Goal: Task Accomplishment & Management: Use online tool/utility

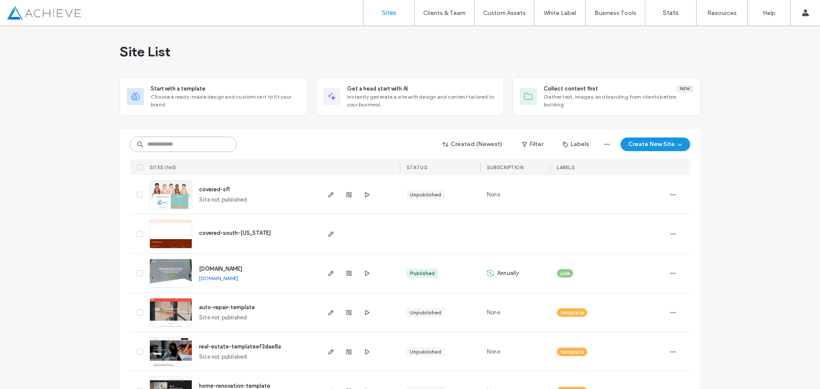
click at [181, 142] on input at bounding box center [183, 144] width 107 height 15
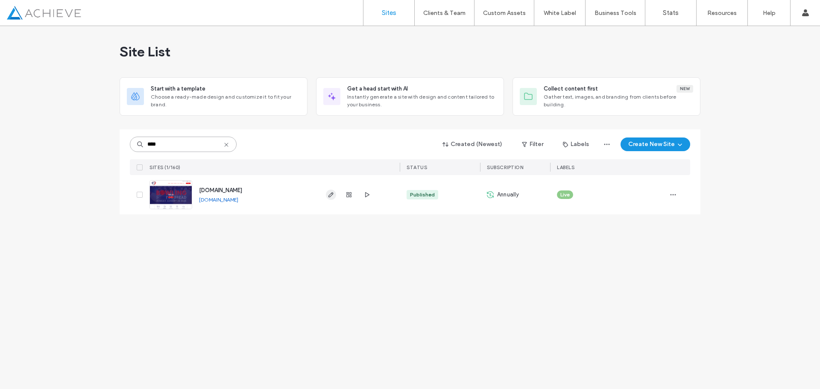
type input "****"
click at [332, 192] on icon "button" at bounding box center [331, 194] width 7 height 7
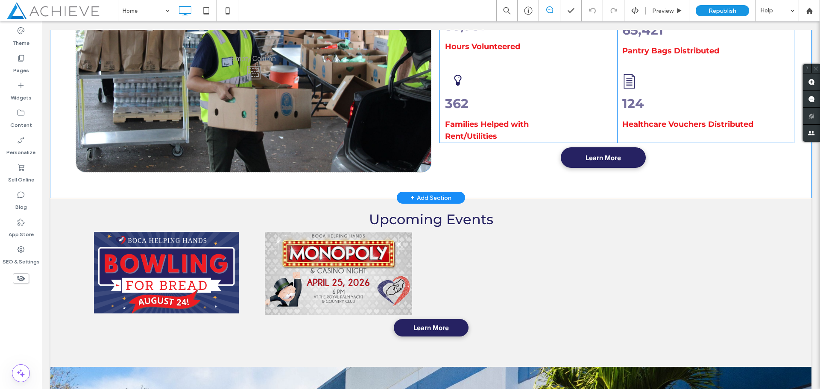
scroll to position [1068, 0]
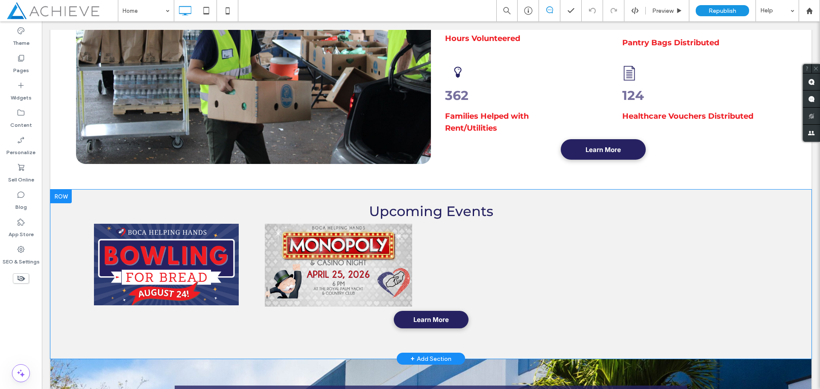
click at [436, 269] on div "Upcoming Events View All Upcoming Events Learn More Click To Paste" at bounding box center [430, 274] width 727 height 117
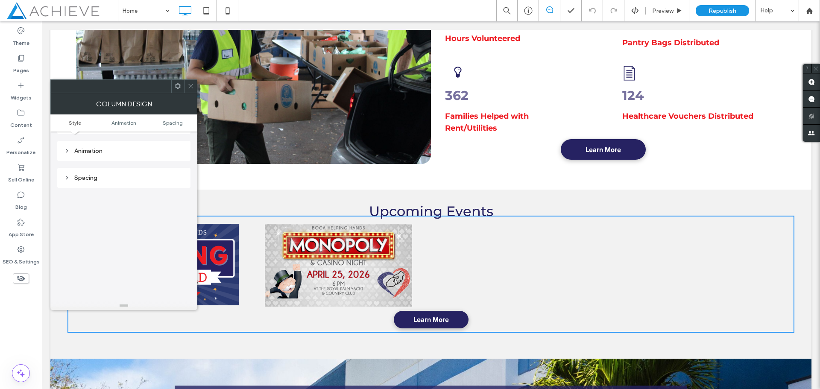
scroll to position [0, 0]
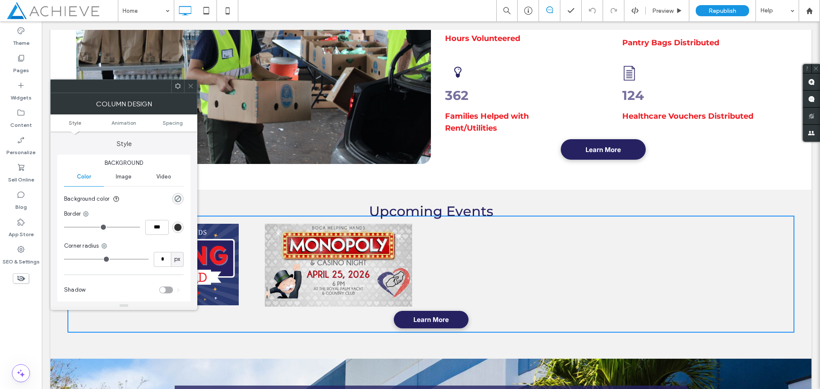
click at [192, 86] on icon at bounding box center [190, 86] width 6 height 6
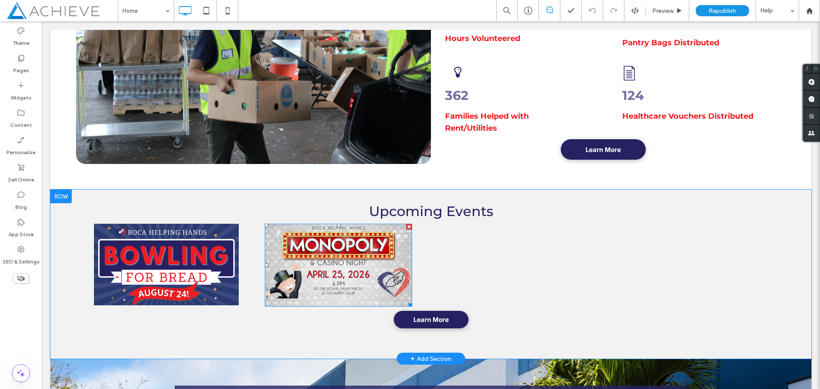
click at [299, 263] on img at bounding box center [338, 265] width 147 height 83
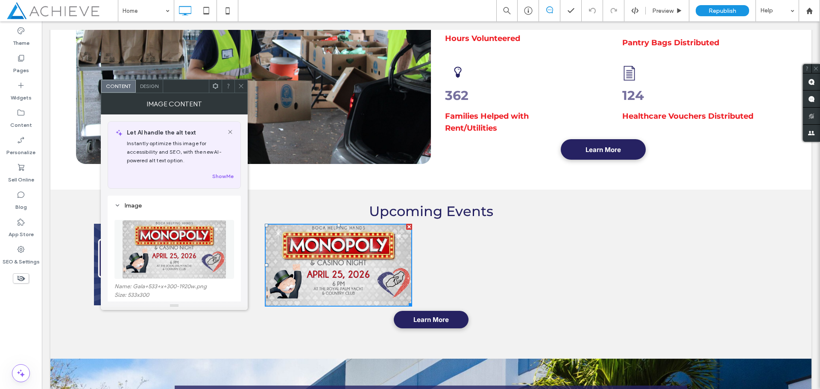
click at [240, 88] on icon at bounding box center [241, 86] width 6 height 6
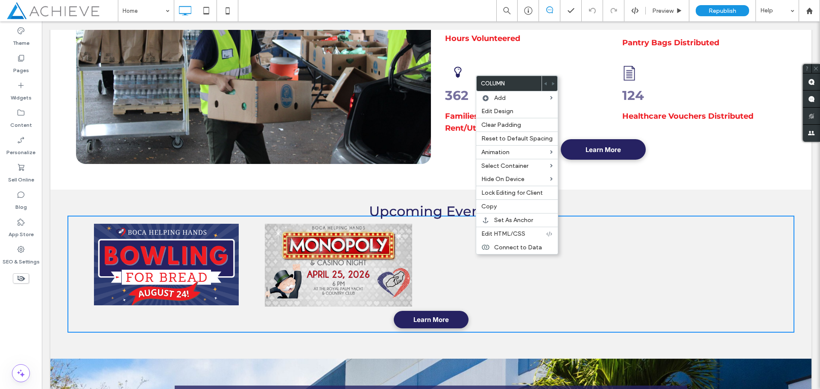
click at [464, 255] on div "Upcoming Events View All Upcoming Events Learn More Click To Paste" at bounding box center [430, 274] width 727 height 117
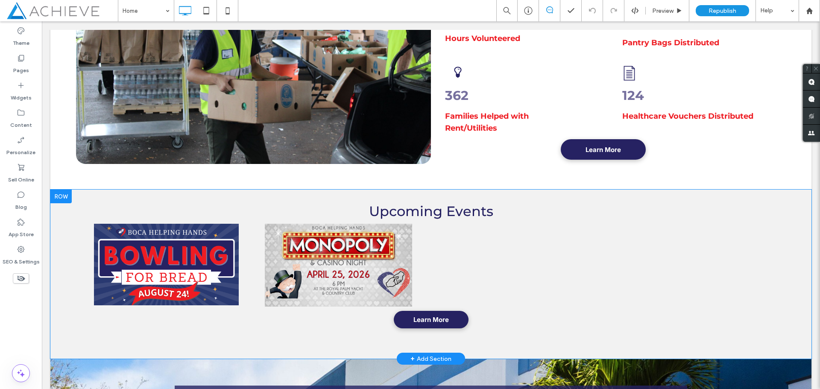
click at [468, 253] on div "Upcoming Events View All Upcoming Events Learn More Click To Paste" at bounding box center [430, 274] width 727 height 117
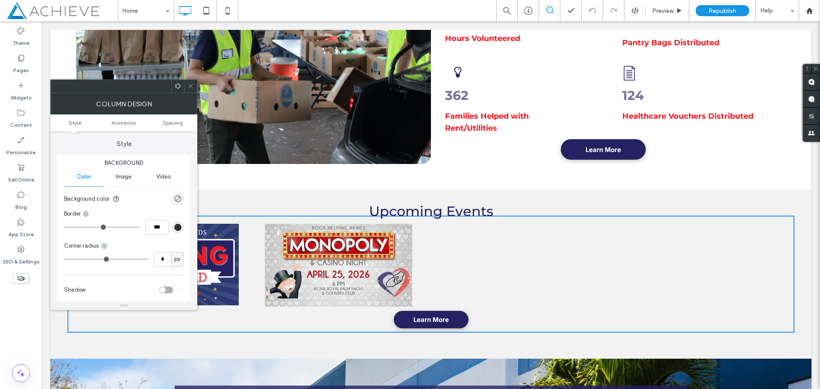
click at [190, 87] on icon at bounding box center [190, 86] width 6 height 6
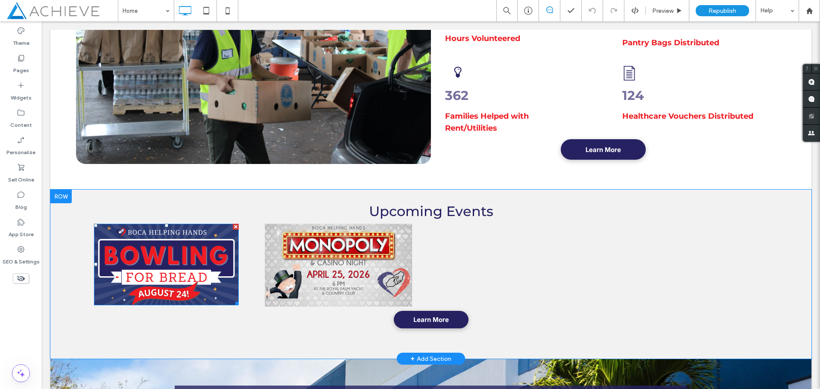
click at [216, 251] on img at bounding box center [166, 265] width 145 height 82
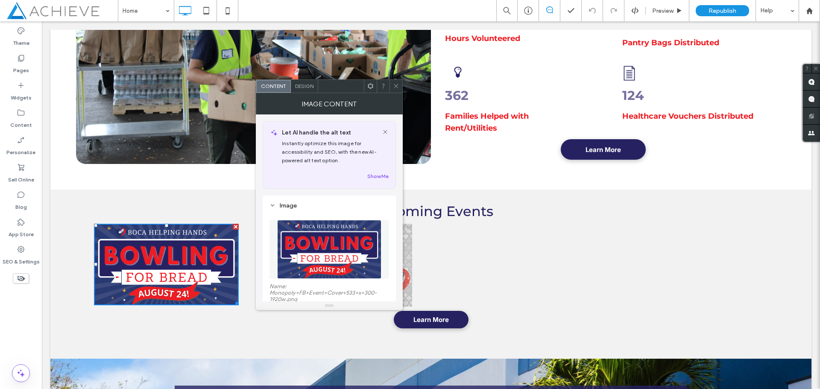
click at [396, 89] on span at bounding box center [396, 86] width 6 height 13
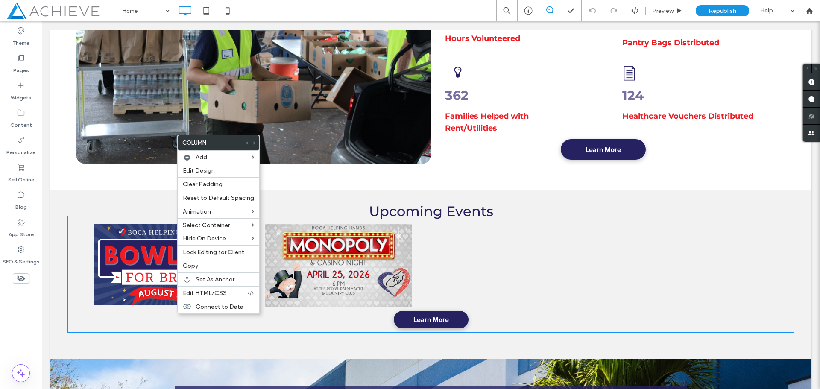
click at [126, 255] on img at bounding box center [166, 265] width 145 height 82
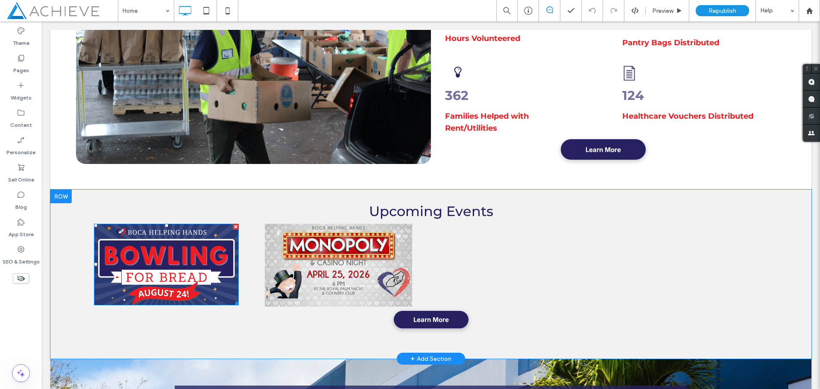
click at [159, 255] on img at bounding box center [166, 265] width 145 height 82
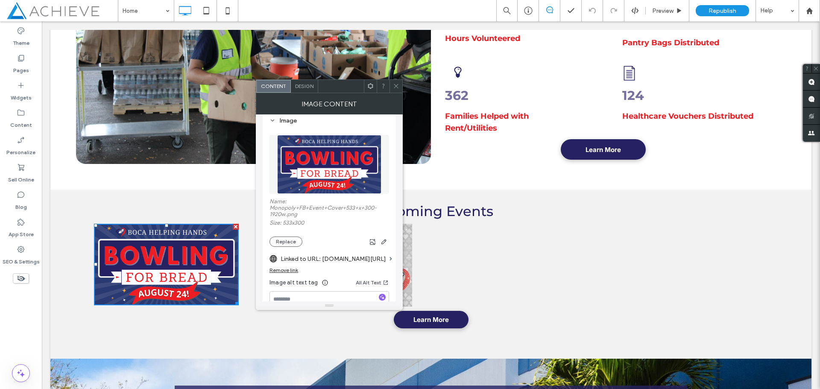
scroll to position [85, 0]
click at [400, 84] on div at bounding box center [395, 86] width 13 height 13
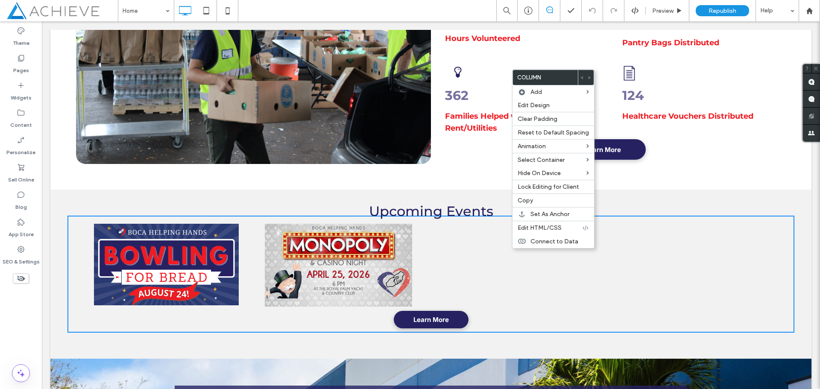
click at [512, 274] on div "Upcoming Events View All Upcoming Events Learn More Click To Paste" at bounding box center [430, 274] width 727 height 117
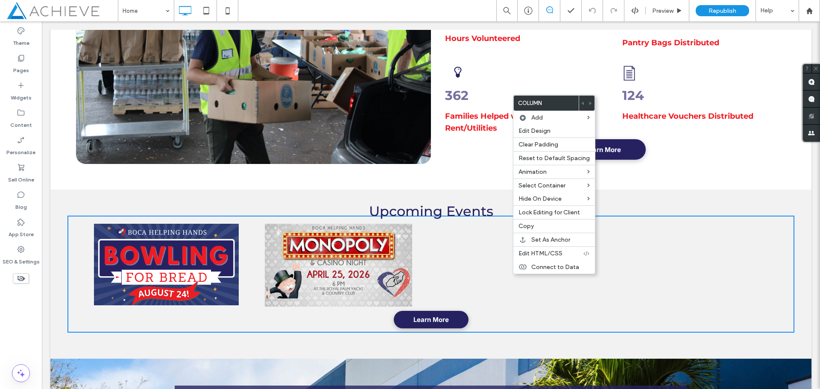
click at [493, 278] on div "Upcoming Events View All Upcoming Events Learn More Click To Paste" at bounding box center [430, 274] width 727 height 117
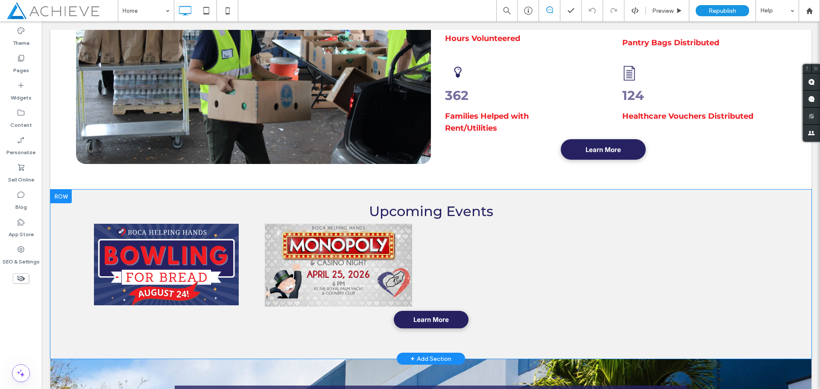
click at [490, 268] on div "Upcoming Events View All Upcoming Events Learn More Click To Paste" at bounding box center [430, 274] width 727 height 117
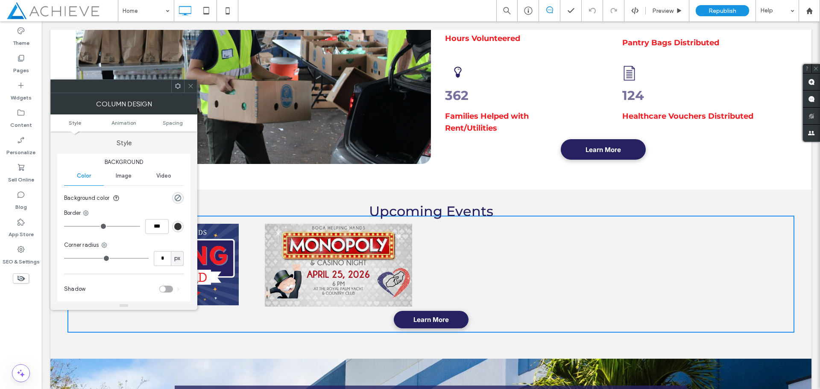
scroll to position [0, 0]
click at [123, 175] on span "Image" at bounding box center [124, 176] width 16 height 7
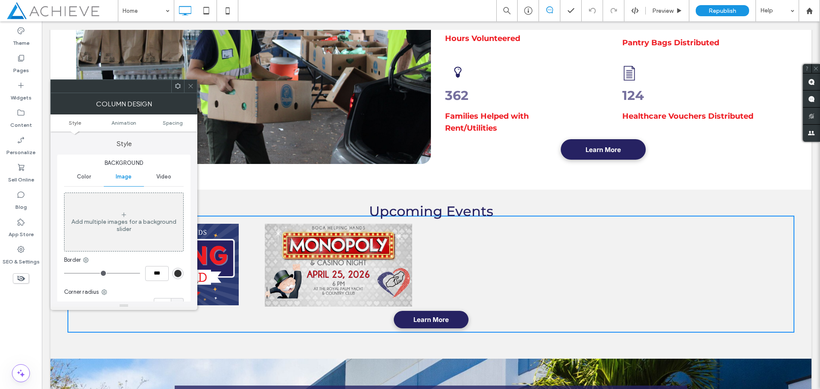
click at [191, 85] on icon at bounding box center [190, 86] width 6 height 6
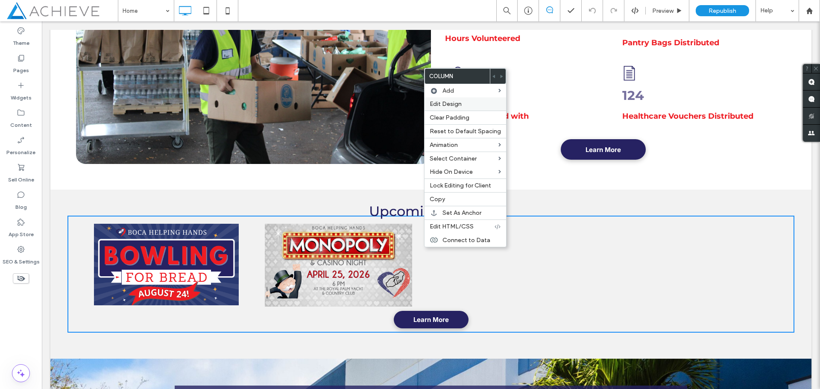
click at [444, 103] on span "Edit Design" at bounding box center [446, 103] width 32 height 7
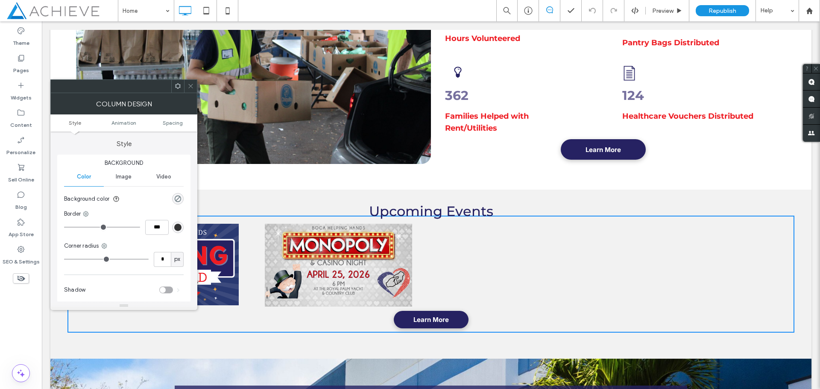
click at [175, 88] on icon at bounding box center [178, 86] width 6 height 6
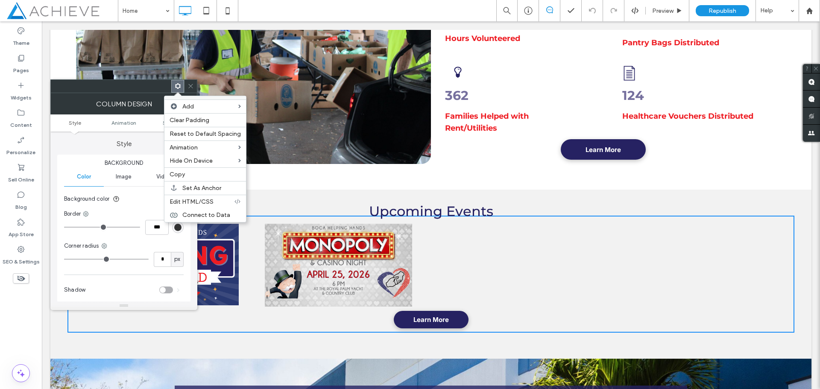
click at [192, 89] on icon at bounding box center [190, 86] width 6 height 6
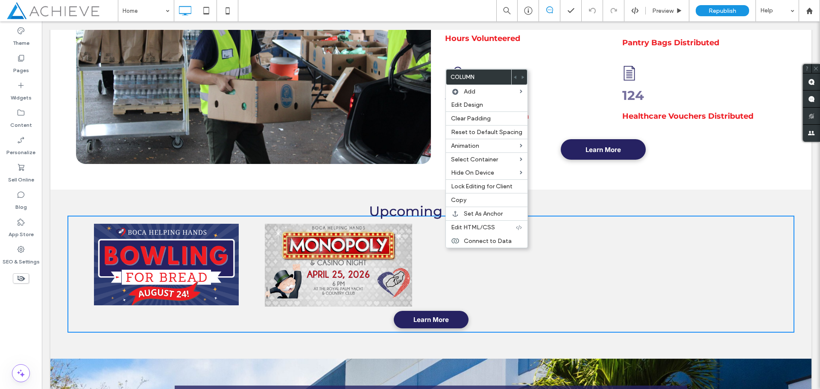
click at [490, 310] on div "Upcoming Events View All Upcoming Events Learn More Click To Paste" at bounding box center [430, 274] width 727 height 117
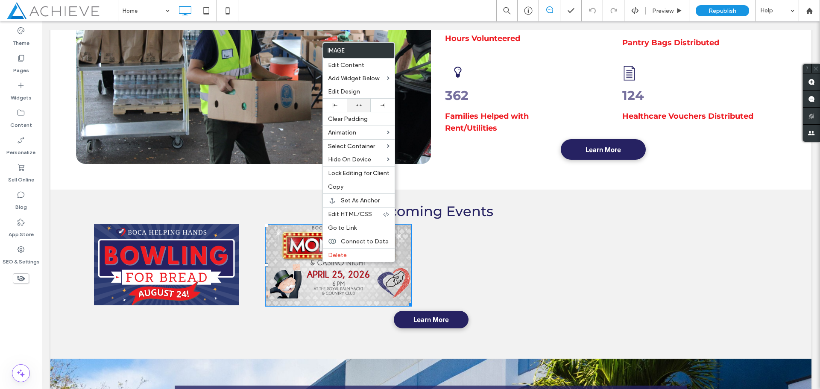
click at [358, 108] on div at bounding box center [359, 105] width 24 height 13
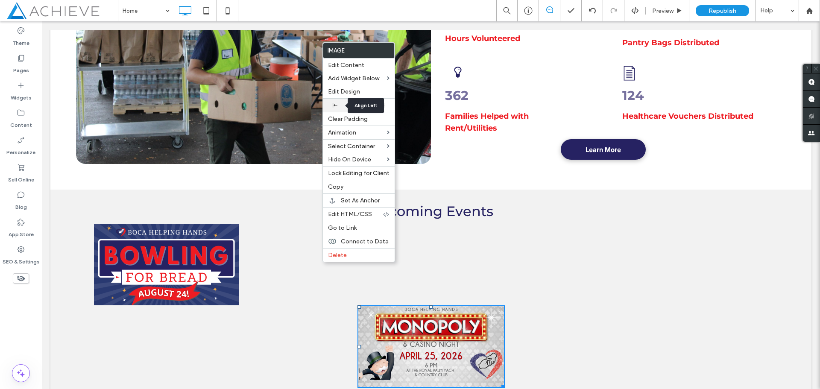
click at [341, 106] on div at bounding box center [334, 105] width 15 height 5
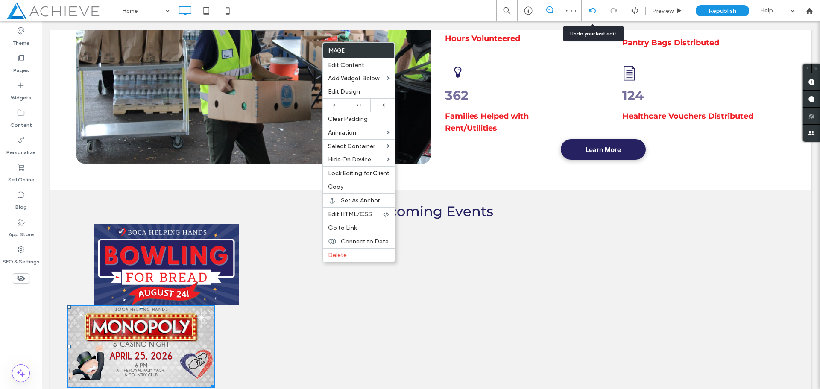
click at [591, 9] on use at bounding box center [592, 11] width 7 height 6
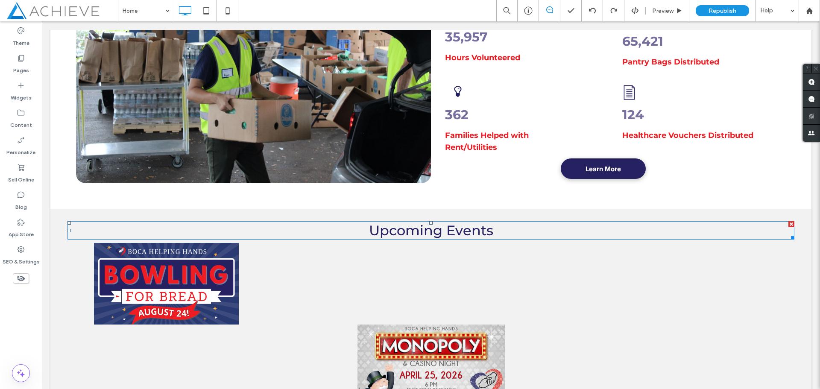
scroll to position [1110, 0]
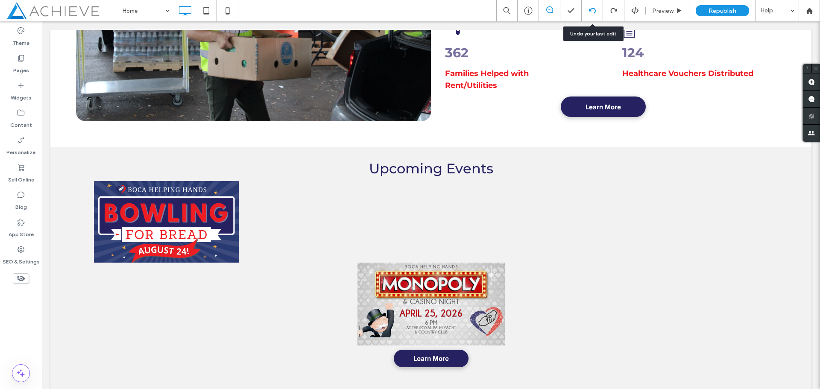
click at [591, 6] on div at bounding box center [592, 10] width 21 height 21
click at [595, 13] on icon at bounding box center [592, 10] width 7 height 7
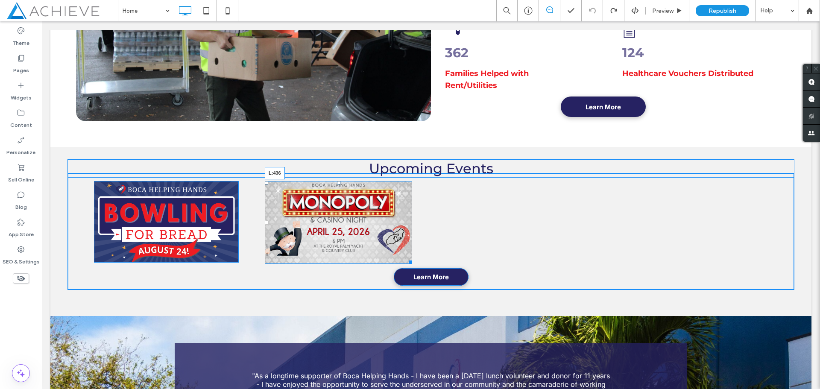
drag, startPoint x: 268, startPoint y: 222, endPoint x: 472, endPoint y: 252, distance: 206.3
click at [412, 231] on div "L:436" at bounding box center [338, 222] width 147 height 83
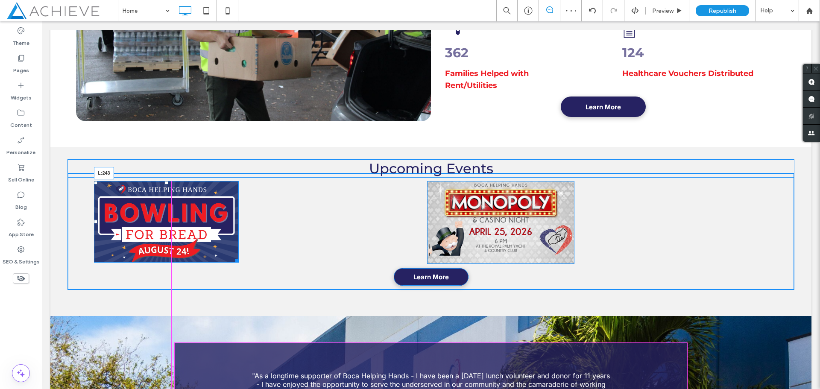
drag, startPoint x: 94, startPoint y: 223, endPoint x: 225, endPoint y: 252, distance: 134.4
click at [173, 229] on div "L:243" at bounding box center [166, 222] width 145 height 82
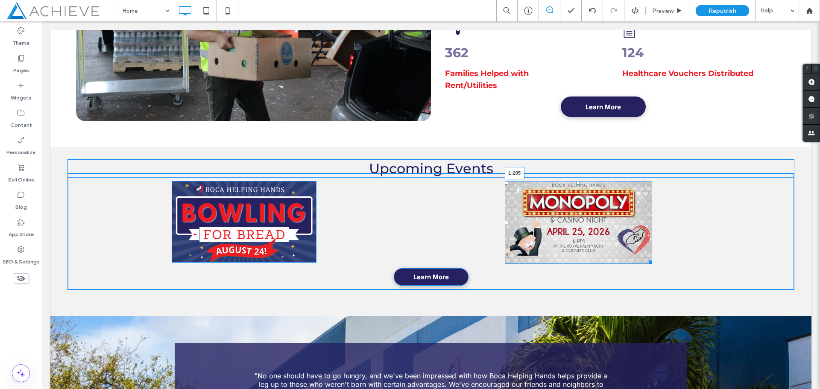
drag, startPoint x: 508, startPoint y: 224, endPoint x: 451, endPoint y: 245, distance: 60.5
click at [505, 224] on div at bounding box center [506, 222] width 3 height 3
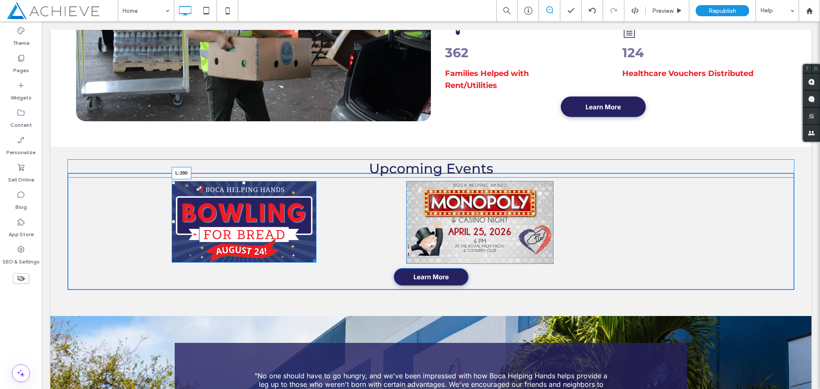
drag, startPoint x: 173, startPoint y: 222, endPoint x: 281, endPoint y: 252, distance: 111.5
click at [236, 229] on div "L:390" at bounding box center [244, 222] width 145 height 82
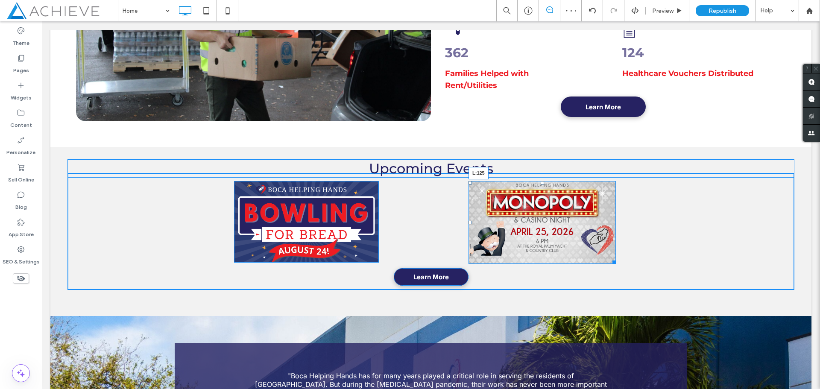
drag, startPoint x: 471, startPoint y: 222, endPoint x: 479, endPoint y: 243, distance: 22.7
click at [469, 222] on div at bounding box center [470, 222] width 3 height 3
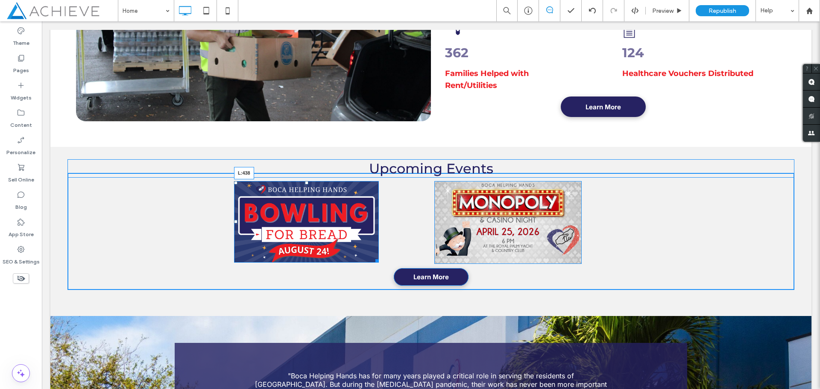
drag, startPoint x: 234, startPoint y: 220, endPoint x: 296, endPoint y: 242, distance: 66.0
click at [237, 221] on div at bounding box center [235, 221] width 3 height 3
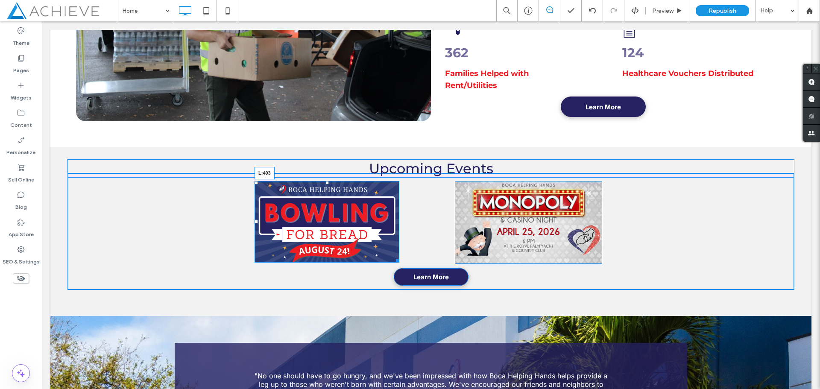
drag, startPoint x: 257, startPoint y: 220, endPoint x: 507, endPoint y: 245, distance: 251.0
click at [258, 223] on div at bounding box center [256, 221] width 3 height 3
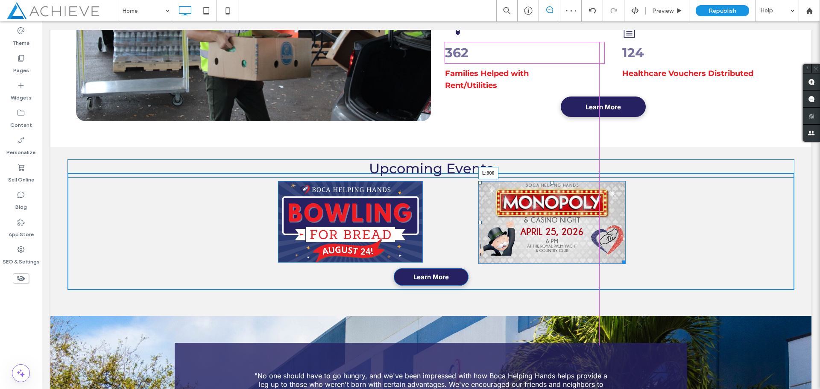
drag, startPoint x: 480, startPoint y: 223, endPoint x: 499, endPoint y: 243, distance: 26.6
click at [453, 223] on div "Upcoming Events View All Upcoming Events L:900 Learn More Click To Paste" at bounding box center [430, 231] width 727 height 117
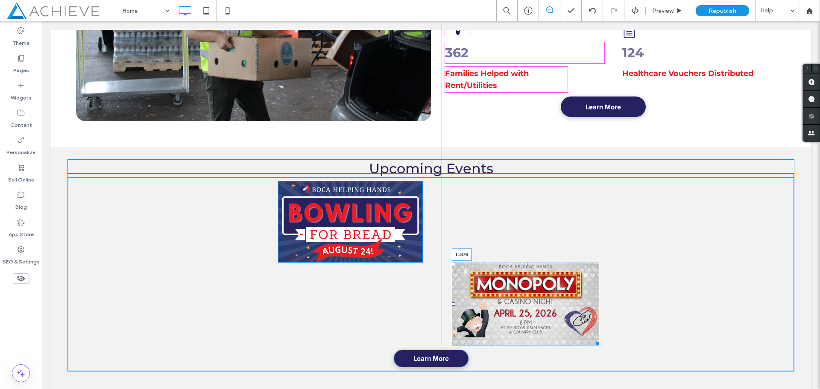
drag, startPoint x: 454, startPoint y: 305, endPoint x: 609, endPoint y: 120, distance: 242.2
click at [452, 288] on div "L:876" at bounding box center [525, 304] width 147 height 83
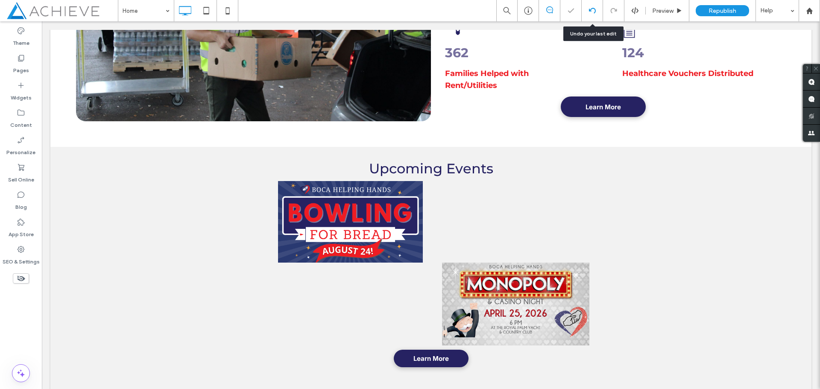
click at [592, 12] on icon at bounding box center [592, 10] width 7 height 7
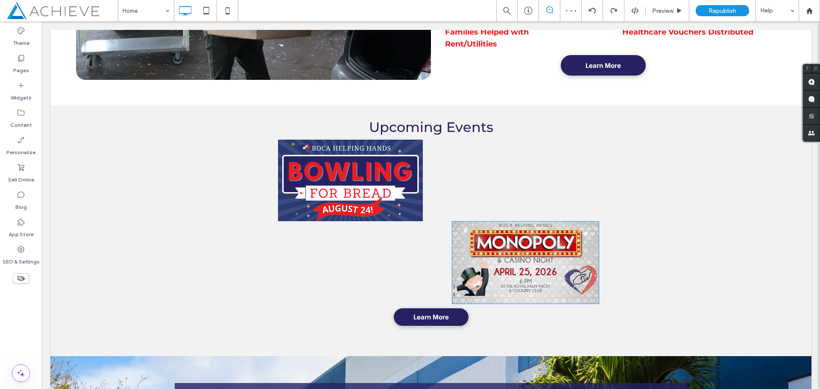
scroll to position [1153, 0]
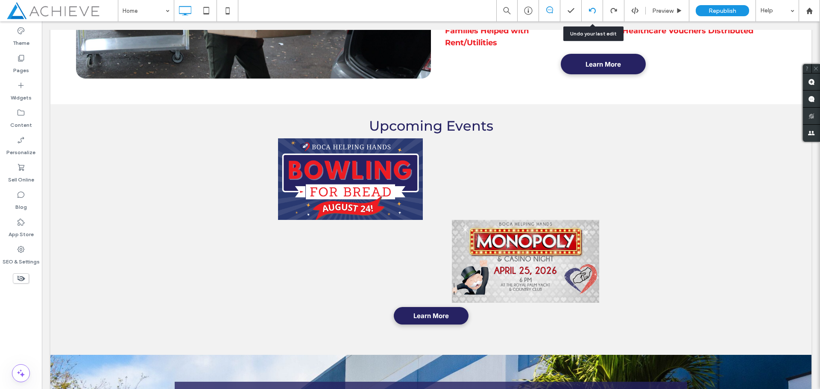
click at [592, 12] on icon at bounding box center [592, 10] width 7 height 7
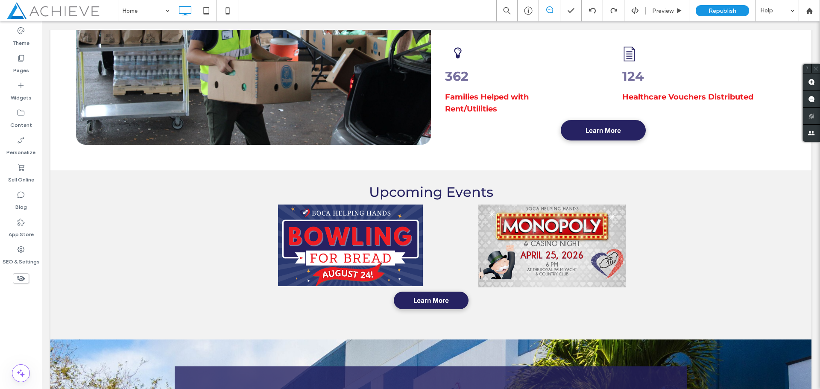
scroll to position [1110, 0]
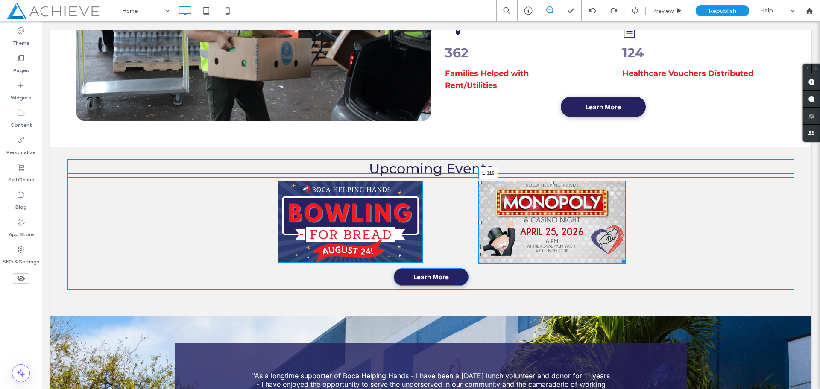
click at [478, 223] on div at bounding box center [479, 222] width 3 height 3
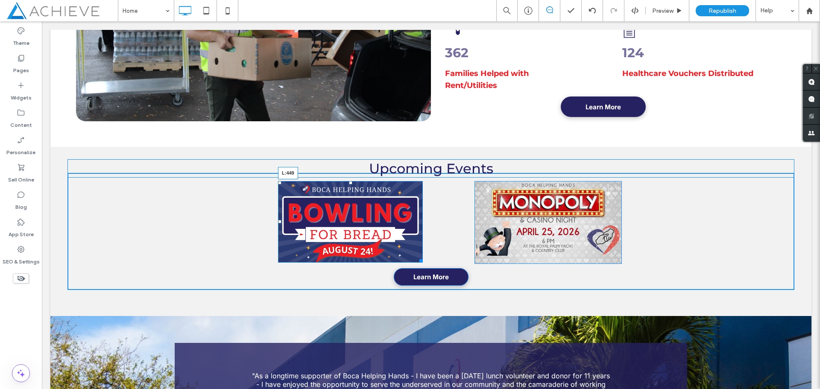
drag, startPoint x: 278, startPoint y: 223, endPoint x: 301, endPoint y: 244, distance: 31.1
click at [278, 223] on div at bounding box center [279, 221] width 3 height 3
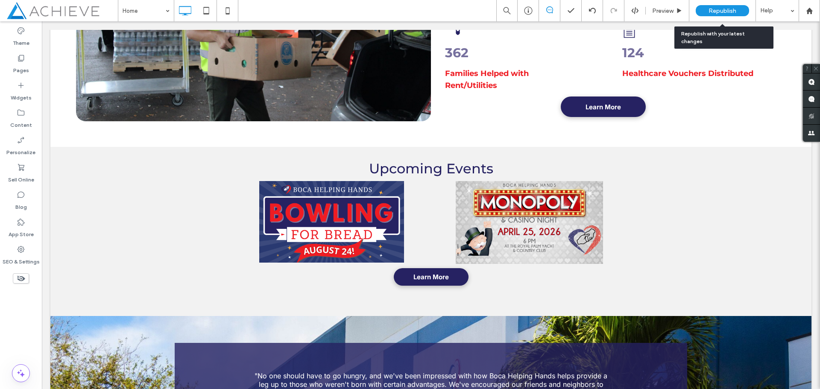
click at [718, 12] on span "Republish" at bounding box center [723, 10] width 28 height 7
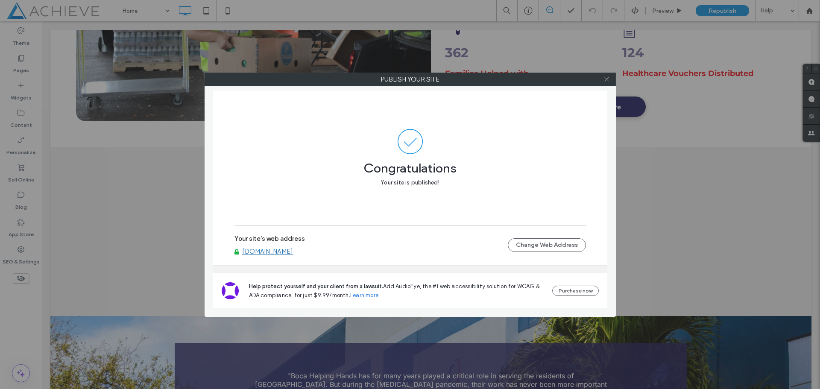
click at [606, 75] on span at bounding box center [606, 79] width 6 height 13
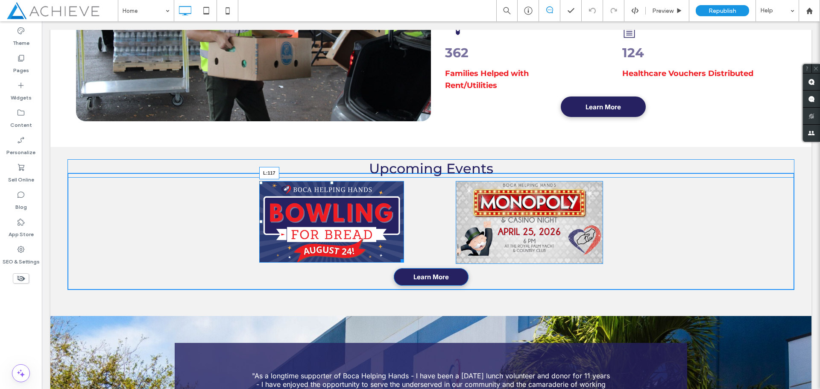
drag, startPoint x: 260, startPoint y: 221, endPoint x: 164, endPoint y: 240, distance: 98.4
click at [259, 220] on div at bounding box center [260, 221] width 3 height 3
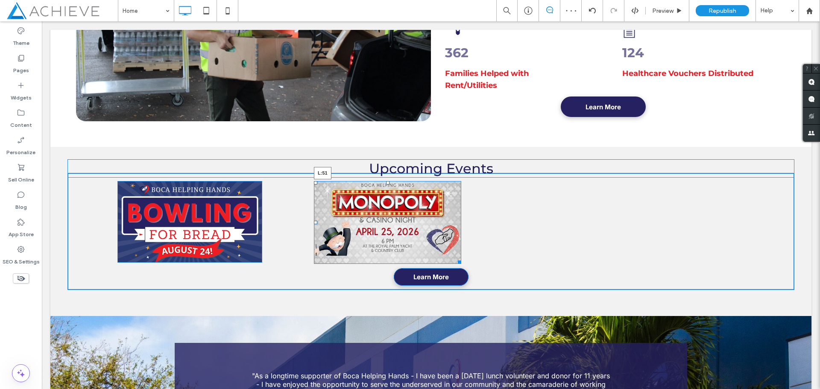
drag, startPoint x: 314, startPoint y: 222, endPoint x: 287, endPoint y: 222, distance: 27.8
click at [314, 222] on div at bounding box center [315, 222] width 3 height 3
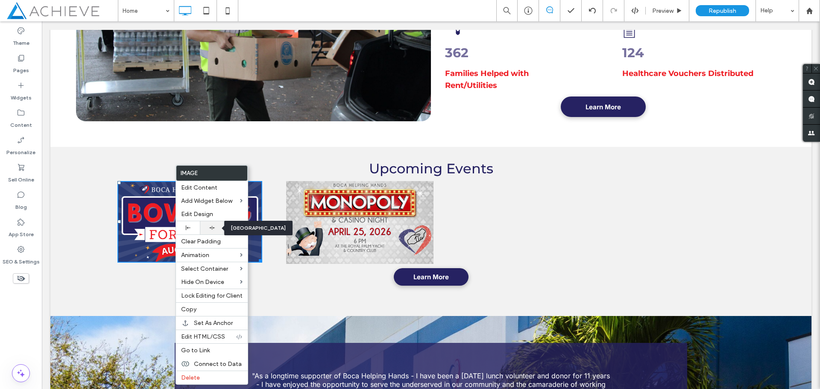
click at [211, 230] on icon at bounding box center [212, 228] width 6 height 6
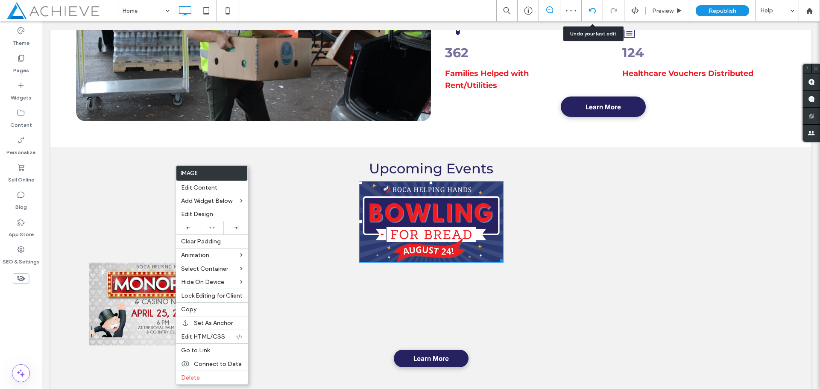
click at [593, 12] on icon at bounding box center [592, 10] width 7 height 7
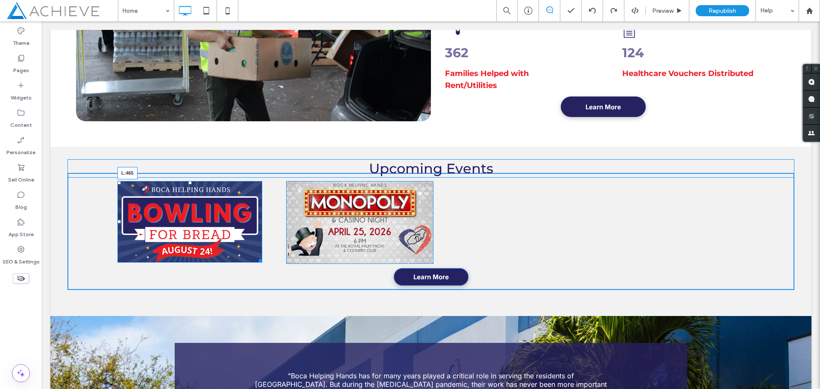
drag, startPoint x: 118, startPoint y: 221, endPoint x: 310, endPoint y: 240, distance: 192.3
click at [262, 225] on div "L:465" at bounding box center [189, 222] width 145 height 82
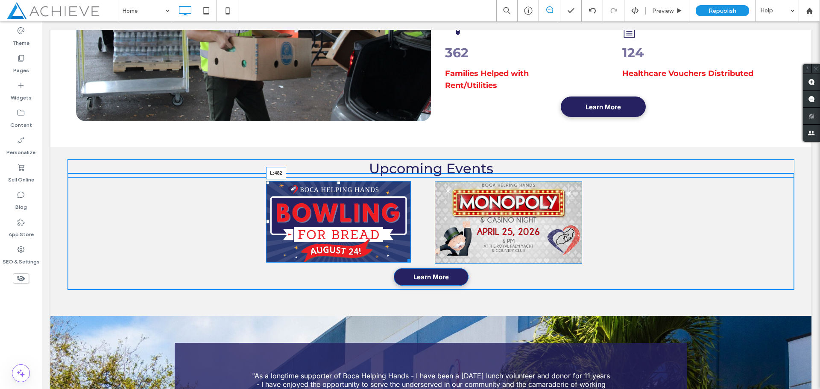
drag, startPoint x: 266, startPoint y: 220, endPoint x: 315, endPoint y: 242, distance: 53.7
click at [269, 221] on div at bounding box center [267, 221] width 3 height 3
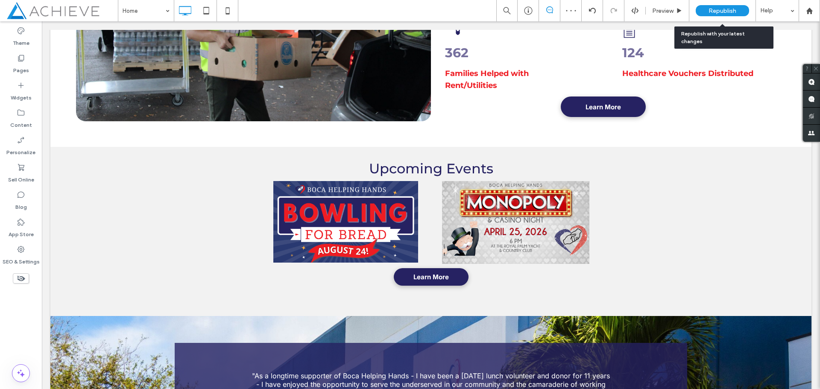
click at [727, 7] on span "Republish" at bounding box center [723, 10] width 28 height 7
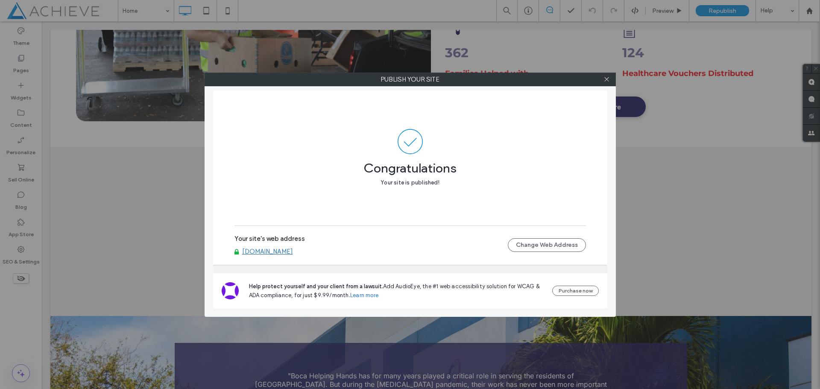
click at [202, 14] on div "Publish your site Congratulations Your site is published! Your site's web addre…" at bounding box center [410, 194] width 820 height 389
click at [607, 80] on use at bounding box center [606, 79] width 4 height 4
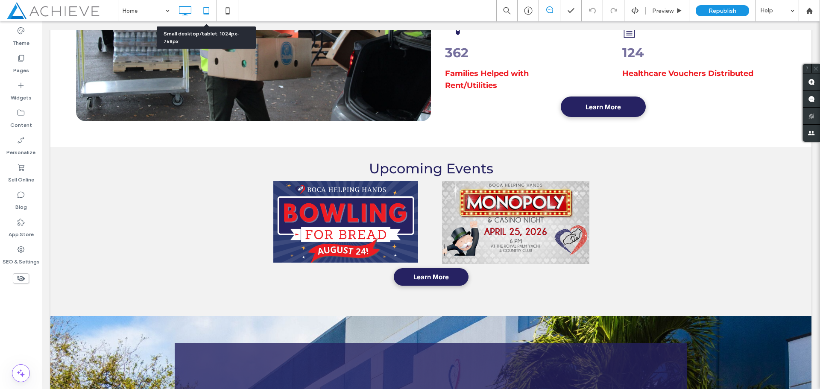
click at [208, 12] on icon at bounding box center [206, 10] width 17 height 17
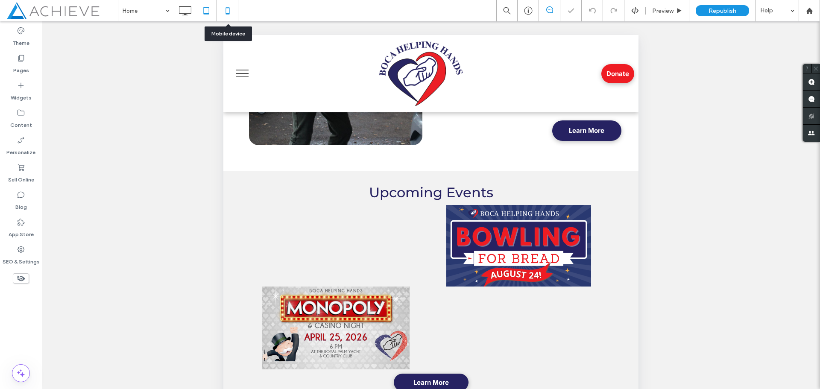
click at [227, 13] on use at bounding box center [227, 10] width 4 height 7
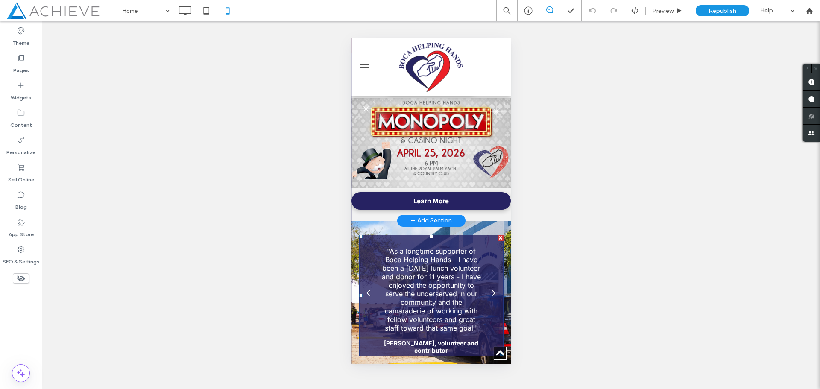
scroll to position [1708, 0]
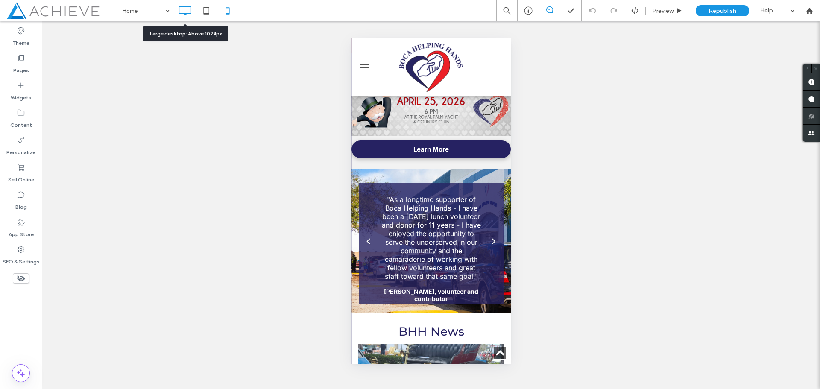
click at [191, 9] on icon at bounding box center [184, 10] width 17 height 17
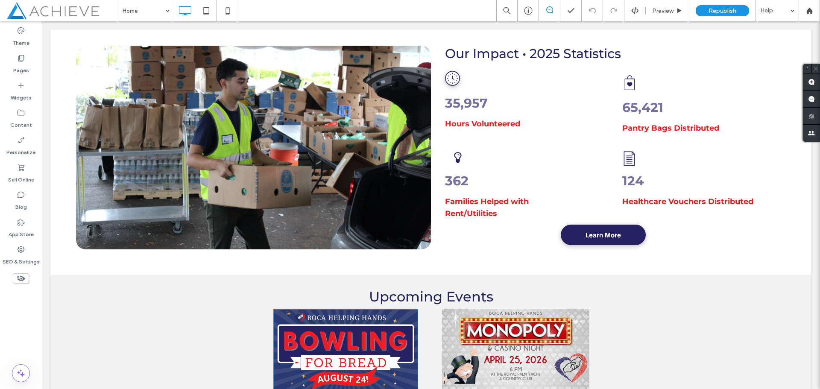
scroll to position [1153, 0]
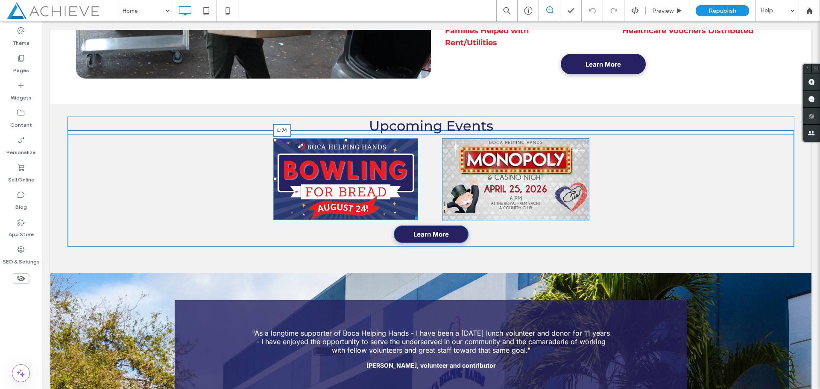
drag, startPoint x: 275, startPoint y: 179, endPoint x: 101, endPoint y: 180, distance: 174.3
click at [273, 180] on div at bounding box center [274, 178] width 3 height 3
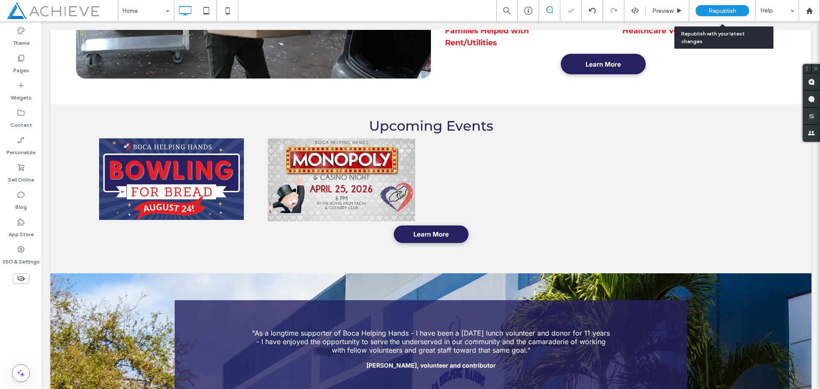
click at [731, 11] on span "Republish" at bounding box center [723, 10] width 28 height 7
